Goal: Task Accomplishment & Management: Use online tool/utility

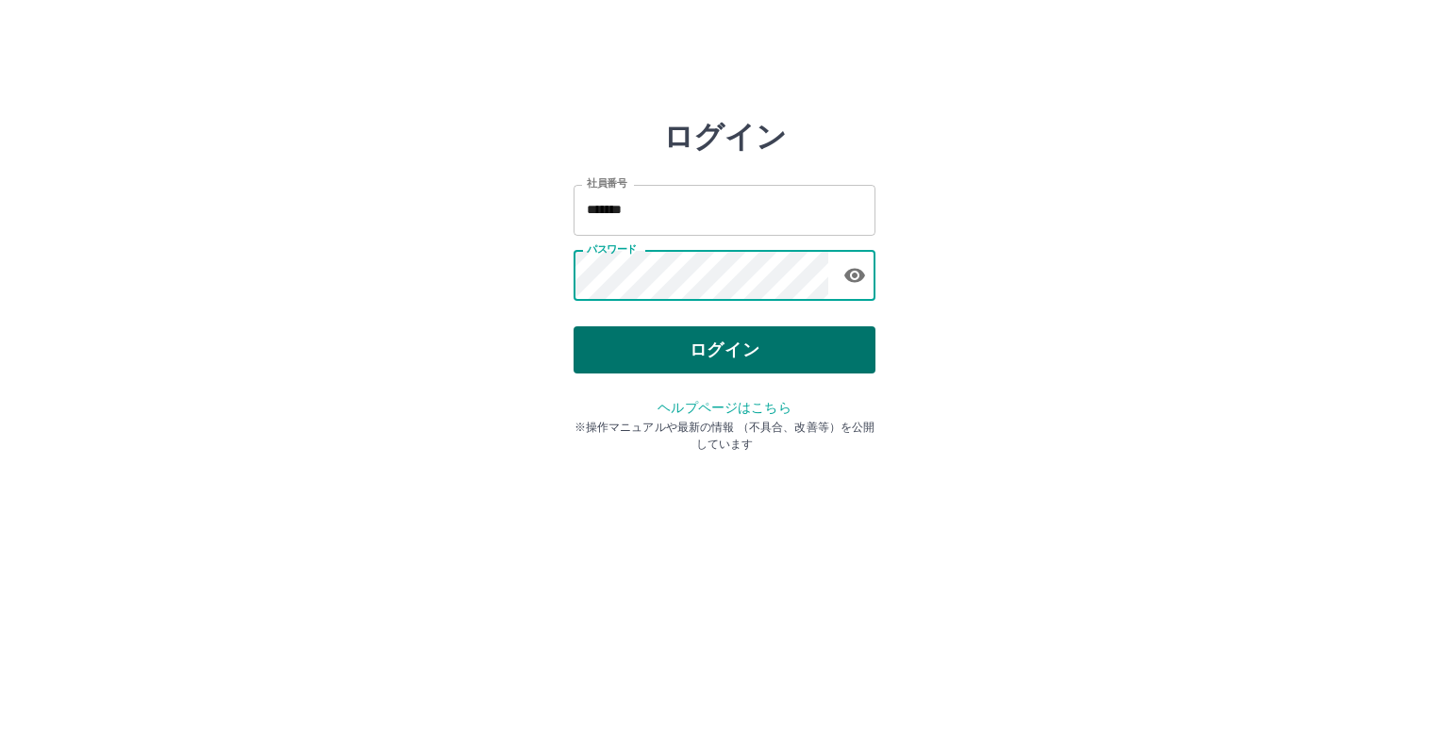
click at [660, 340] on button "ログイン" at bounding box center [724, 349] width 302 height 47
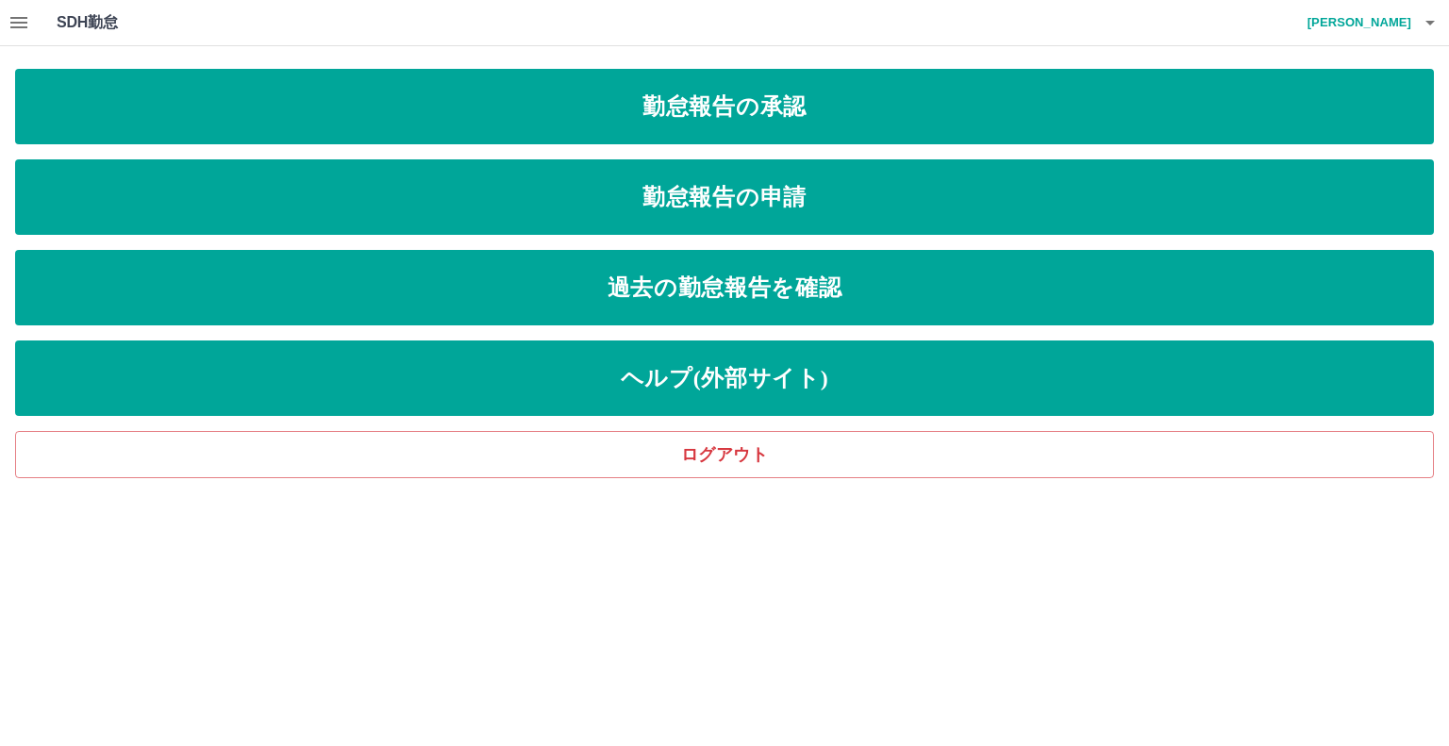
click at [15, 22] on icon "button" at bounding box center [18, 22] width 17 height 11
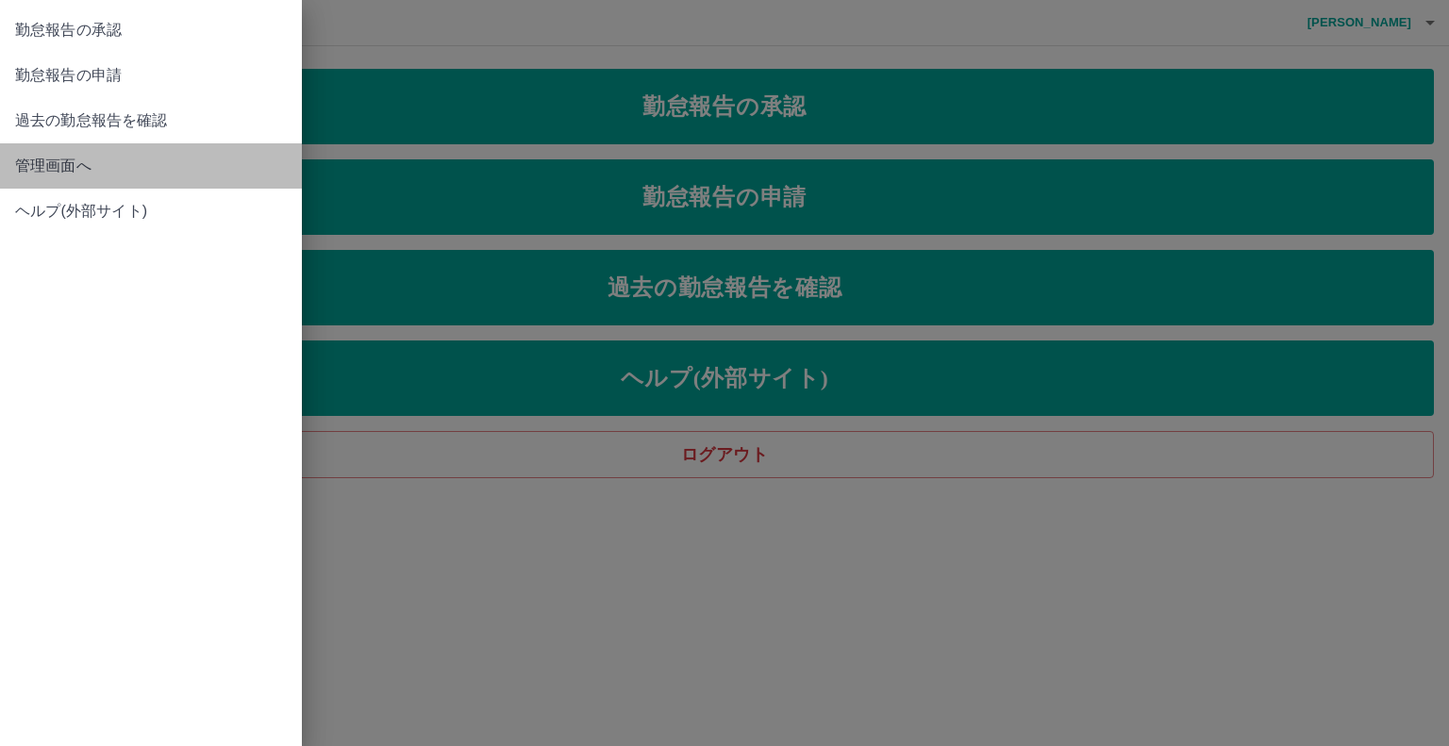
click at [30, 159] on span "管理画面へ" at bounding box center [151, 166] width 272 height 23
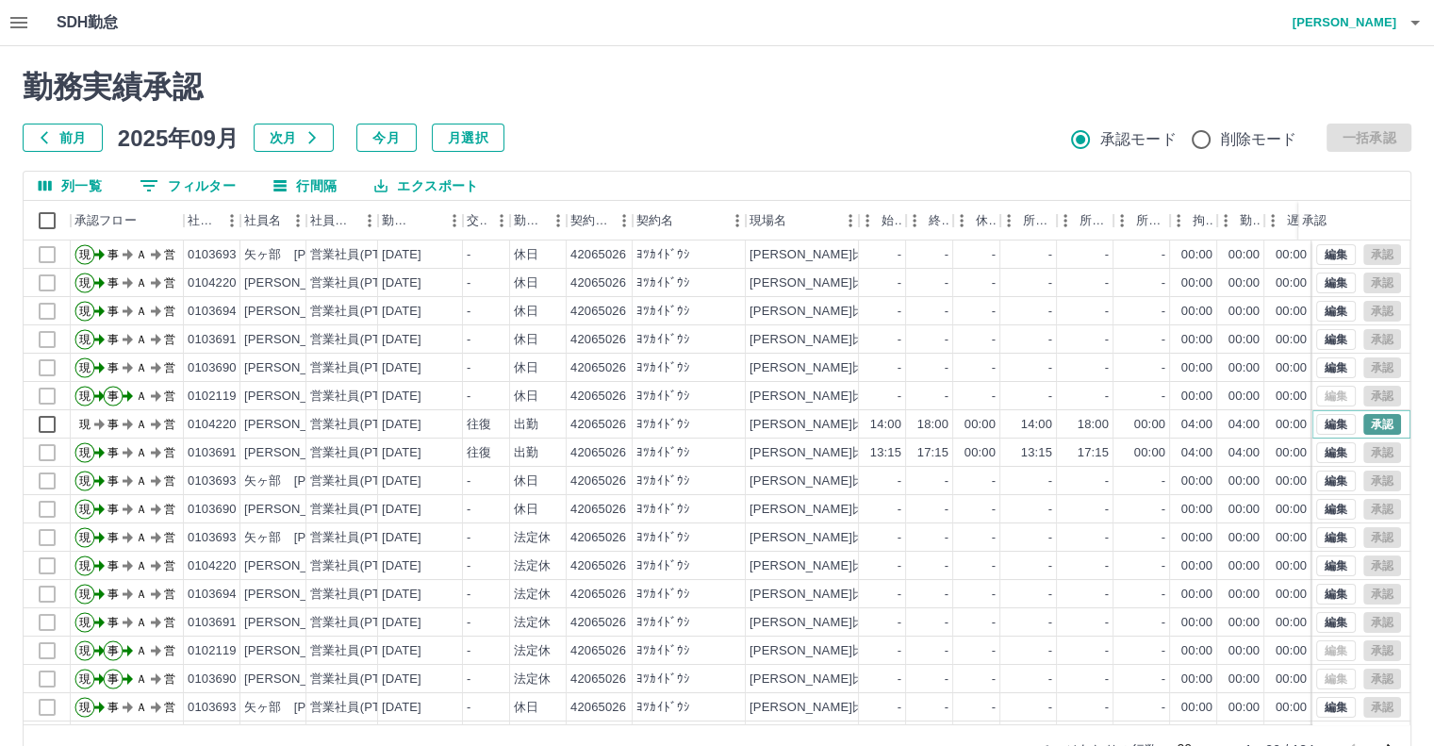
click at [1364, 423] on button "承認" at bounding box center [1383, 424] width 38 height 21
